Goal: Task Accomplishment & Management: Manage account settings

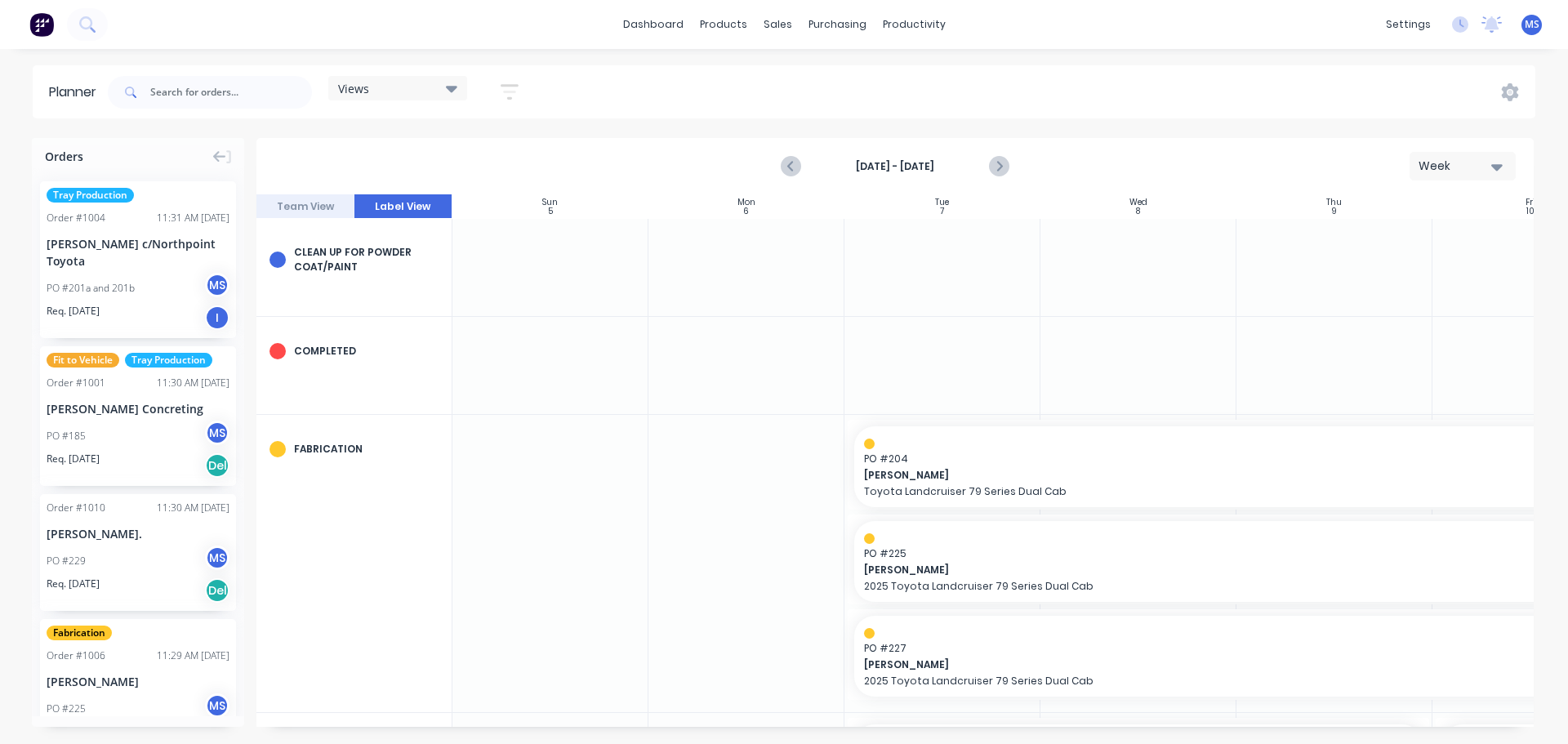
scroll to position [163, 1]
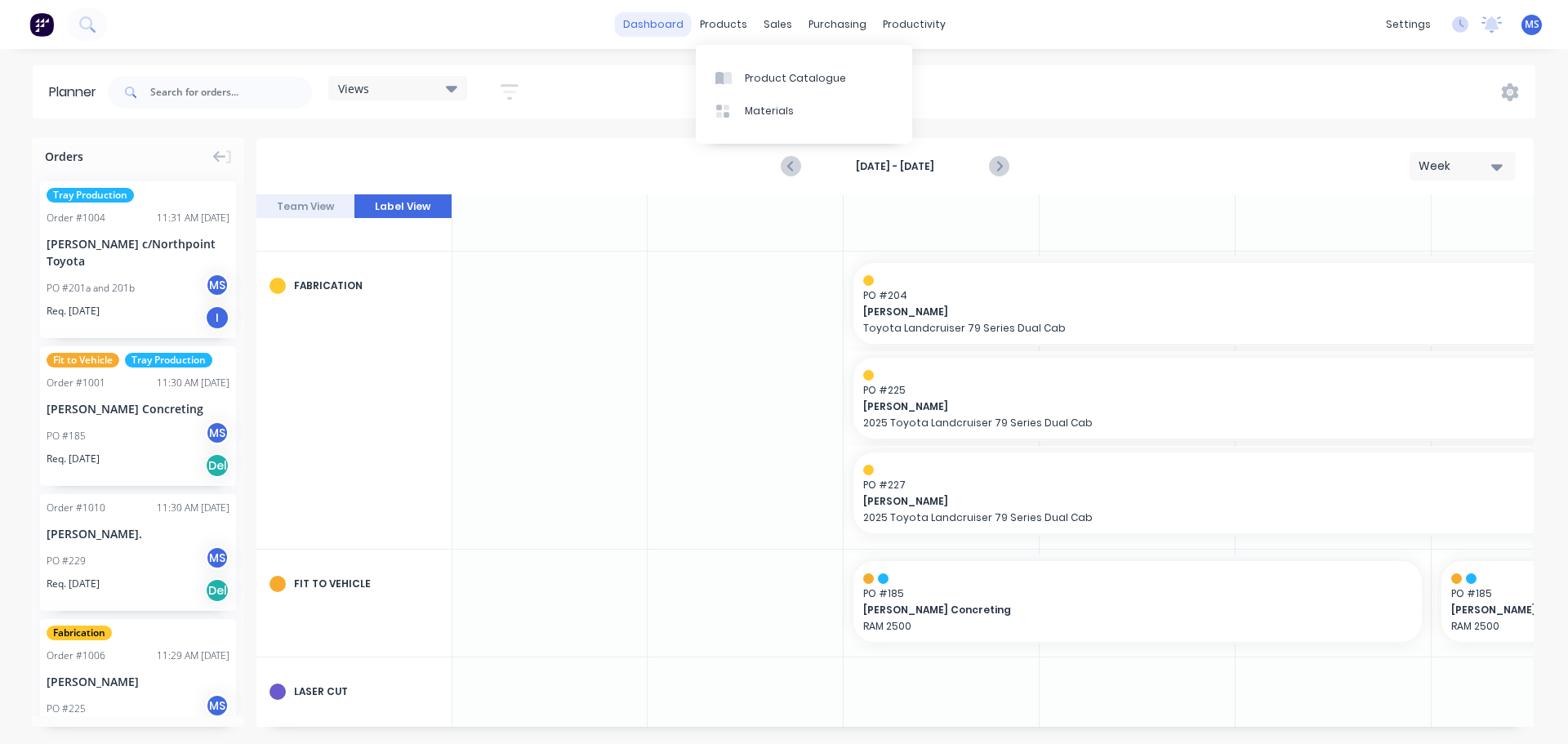
click at [658, 25] on link "dashboard" at bounding box center [653, 25] width 77 height 25
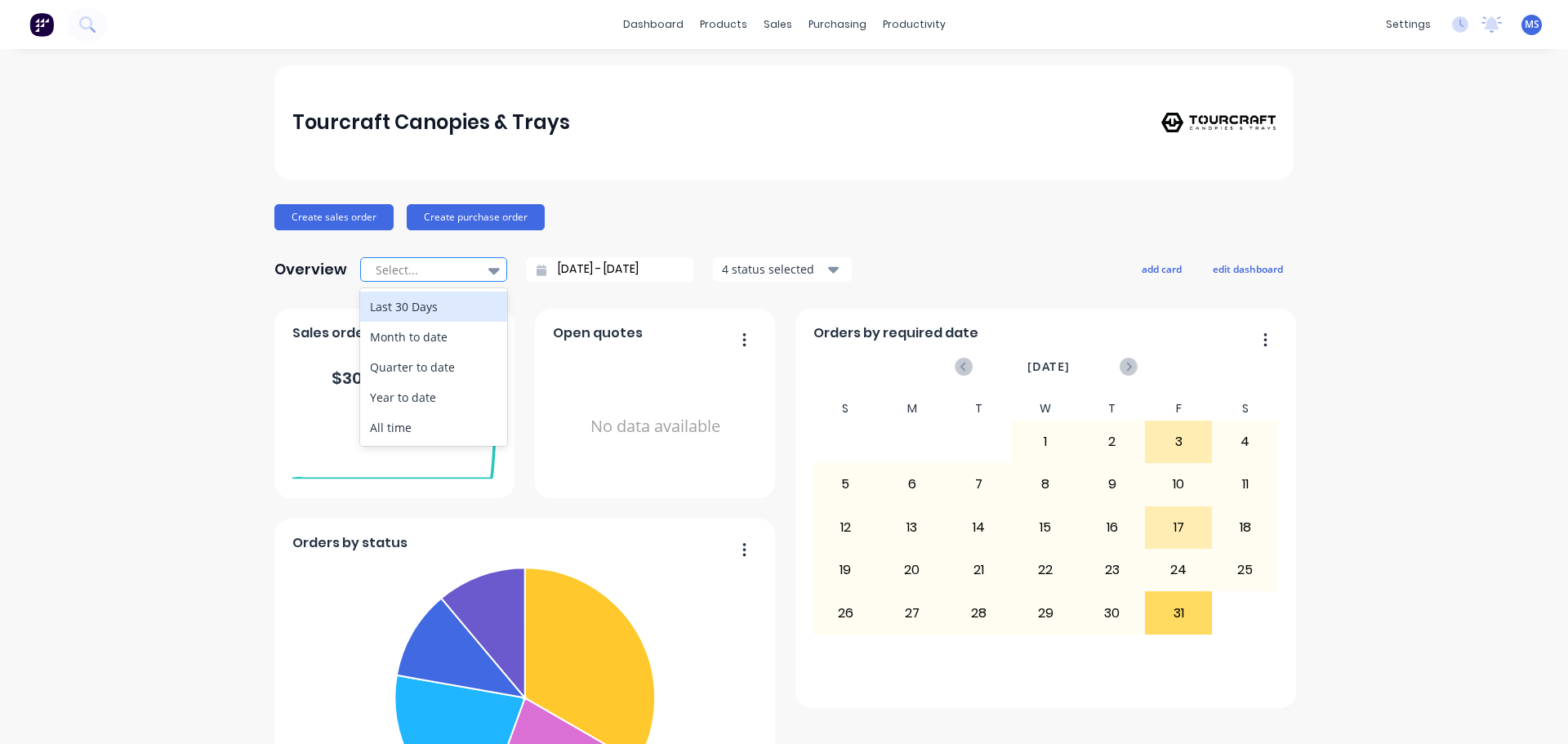
click at [488, 274] on icon at bounding box center [494, 270] width 12 height 18
click at [386, 425] on div "All time" at bounding box center [433, 427] width 147 height 30
type input "[DATE] - [DATE]"
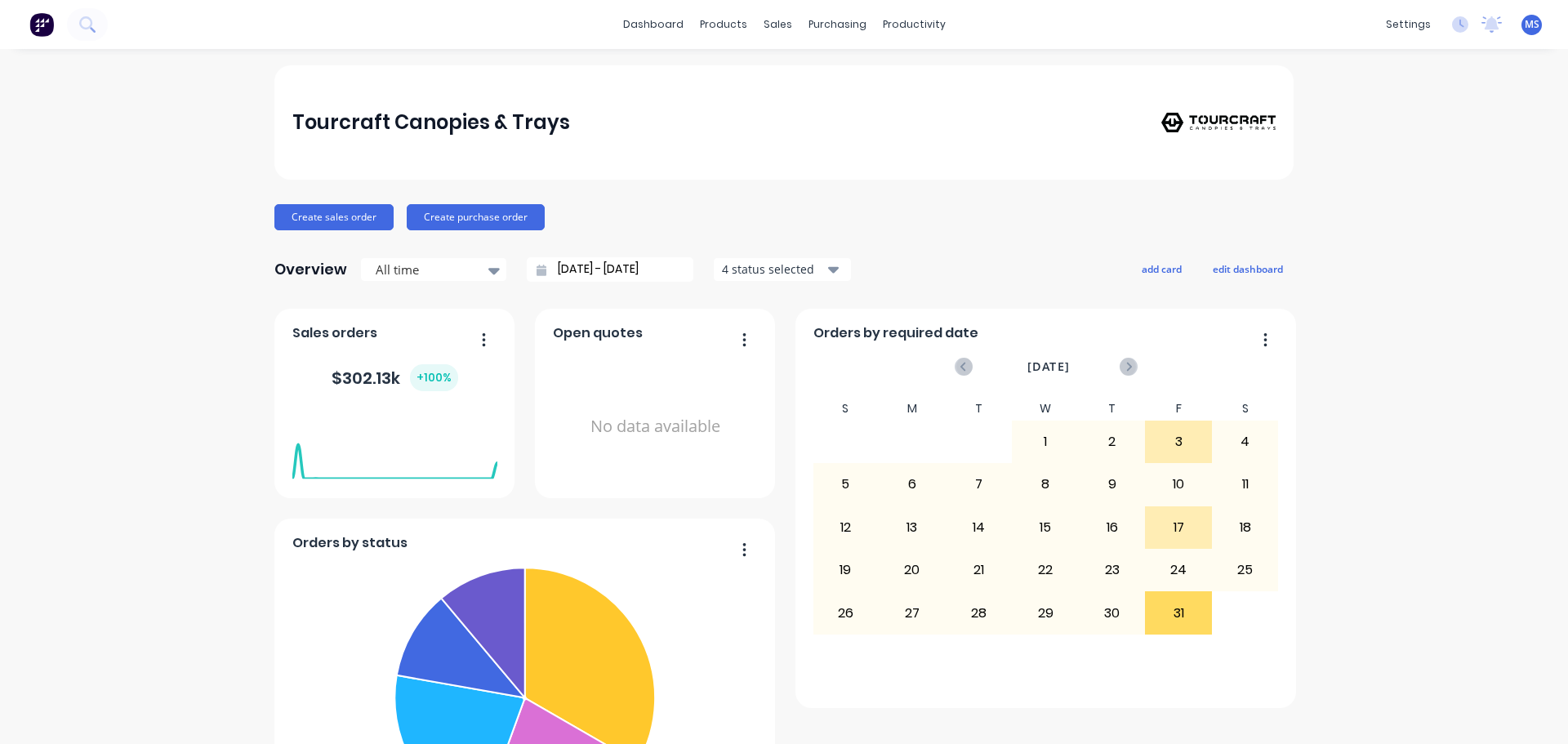
click at [836, 270] on button "4 status selected" at bounding box center [782, 270] width 139 height 25
click at [740, 342] on div "button" at bounding box center [740, 342] width 33 height 33
click at [946, 220] on div "Create sales order Create purchase order" at bounding box center [784, 217] width 1019 height 26
click at [1242, 271] on button "edit dashboard" at bounding box center [1247, 269] width 91 height 21
click at [616, 273] on input "[DATE] - [DATE]" at bounding box center [616, 270] width 140 height 25
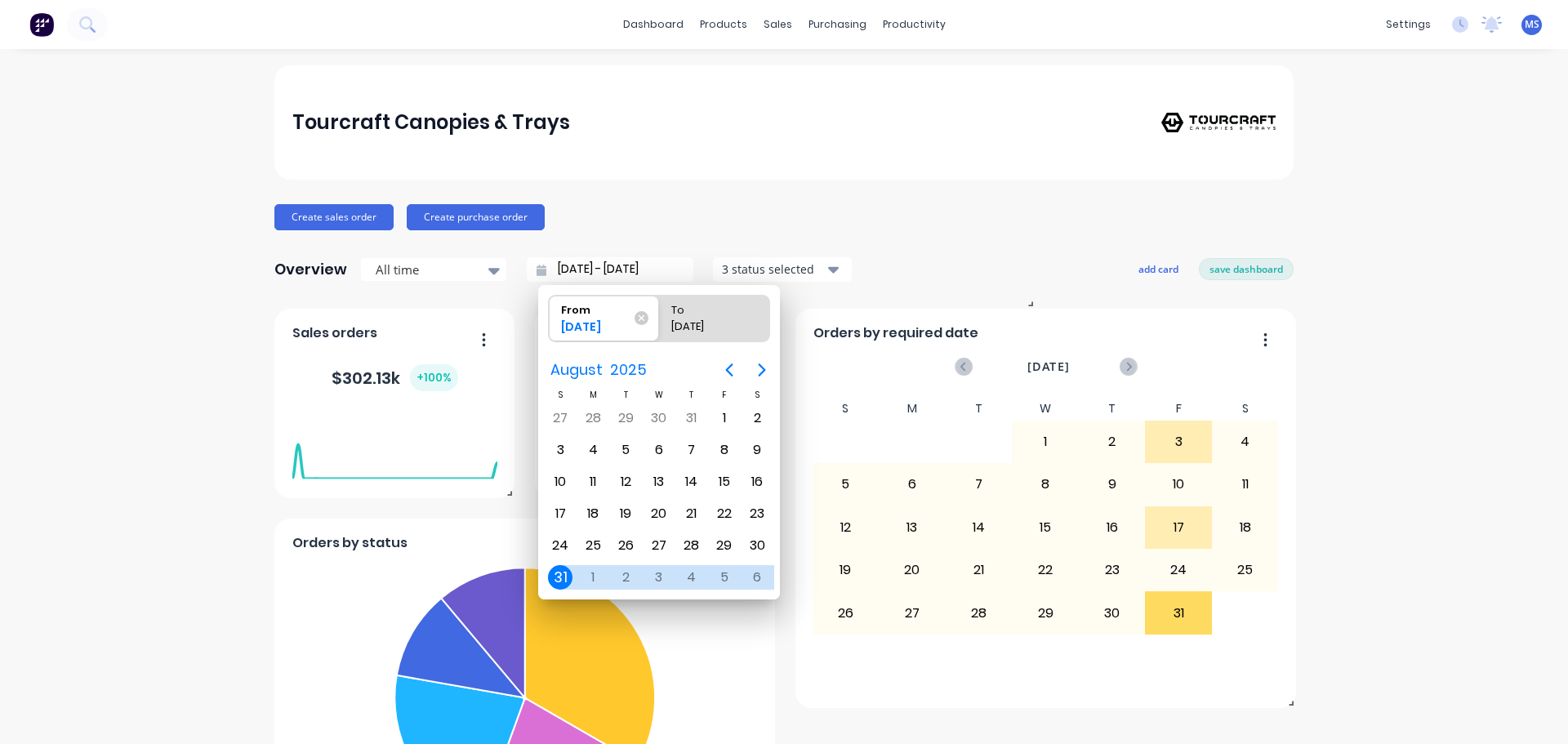
click at [559, 261] on input "[DATE] - [DATE]" at bounding box center [616, 270] width 140 height 25
click at [530, 276] on div "[DATE] - [DATE]" at bounding box center [610, 270] width 167 height 25
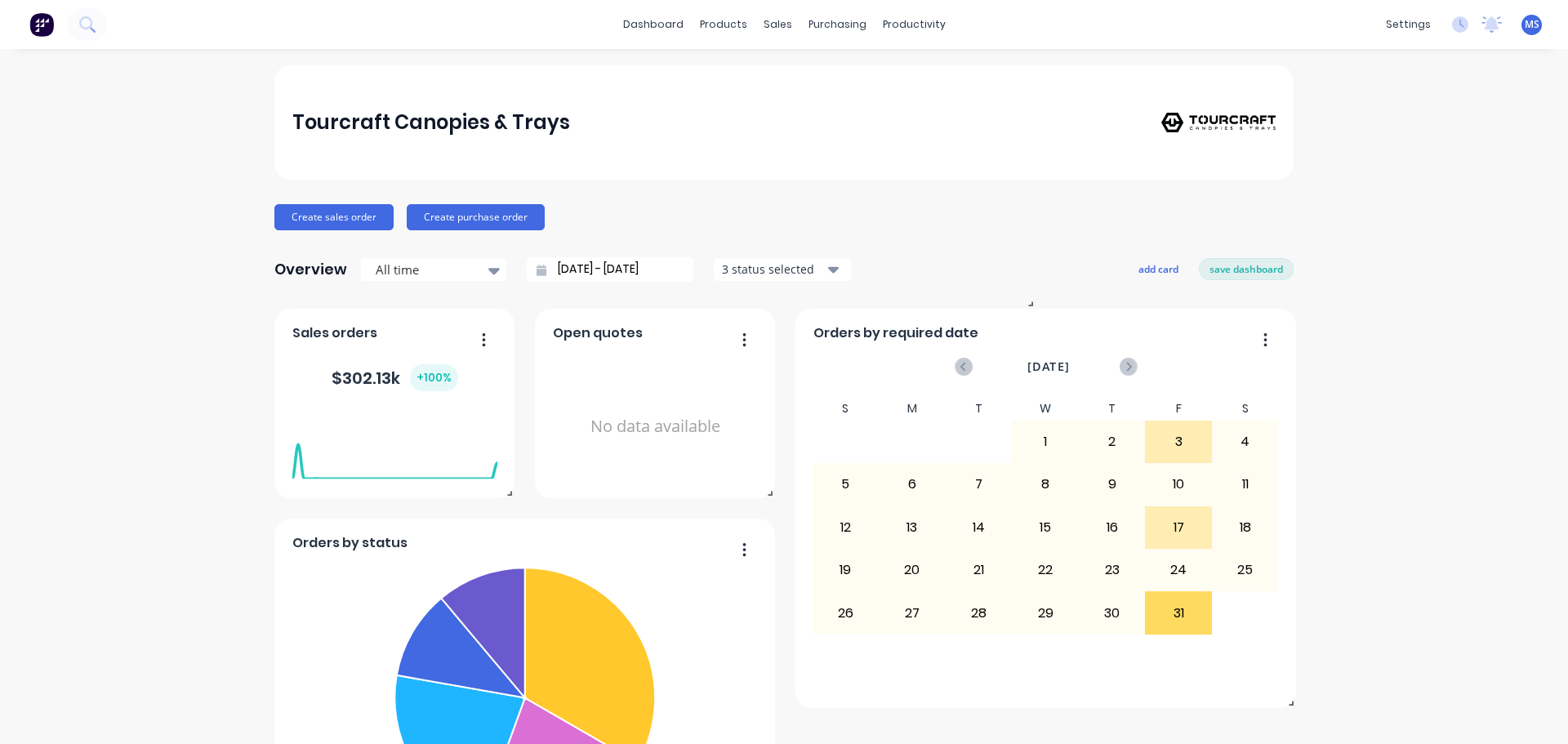
click at [827, 269] on icon "button" at bounding box center [833, 270] width 12 height 7
click at [1238, 266] on button "save dashboard" at bounding box center [1246, 269] width 95 height 21
